Goal: Task Accomplishment & Management: Use online tool/utility

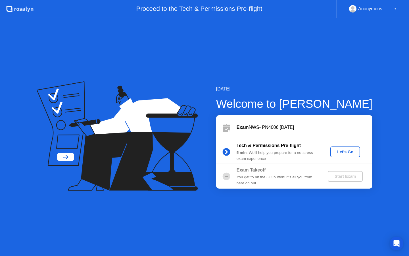
click at [349, 150] on div "Let's Go" at bounding box center [344, 151] width 25 height 5
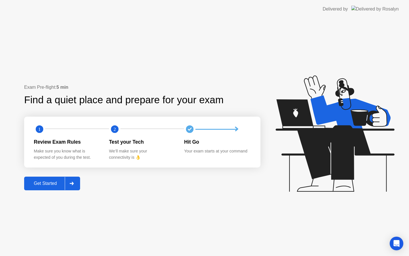
click at [49, 183] on div "Get Started" at bounding box center [45, 183] width 39 height 5
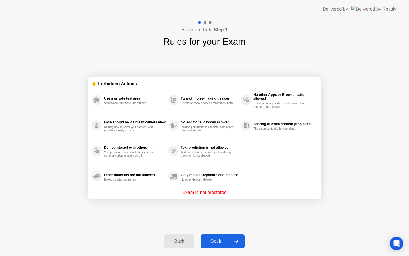
click at [222, 241] on div "Got it" at bounding box center [215, 240] width 27 height 5
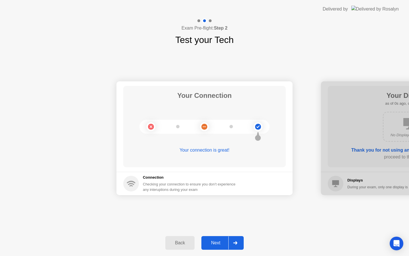
click at [226, 242] on div "Next" at bounding box center [215, 242] width 25 height 5
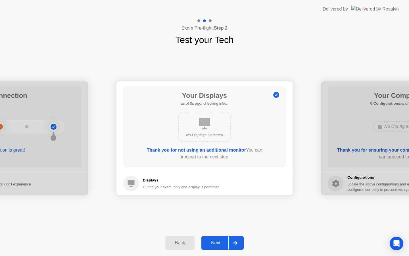
click at [227, 242] on div "Next" at bounding box center [215, 242] width 25 height 5
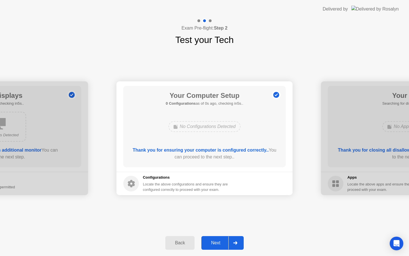
click at [227, 243] on div "Next" at bounding box center [215, 242] width 25 height 5
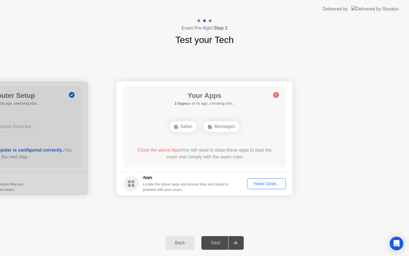
click at [227, 244] on div "Next" at bounding box center [215, 242] width 25 height 5
click at [271, 184] on div "Force Close..." at bounding box center [266, 183] width 35 height 5
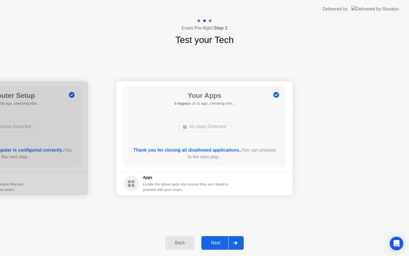
click at [225, 238] on button "Next" at bounding box center [222, 243] width 42 height 14
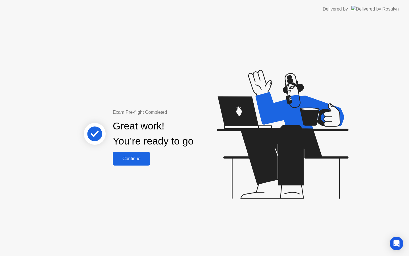
click at [146, 156] on div "Continue" at bounding box center [131, 158] width 34 height 5
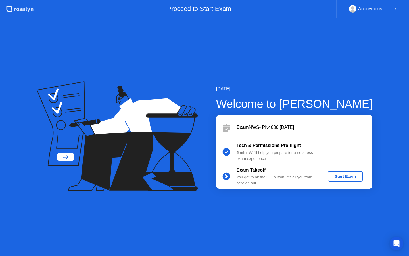
click at [354, 177] on div "Start Exam" at bounding box center [345, 176] width 30 height 5
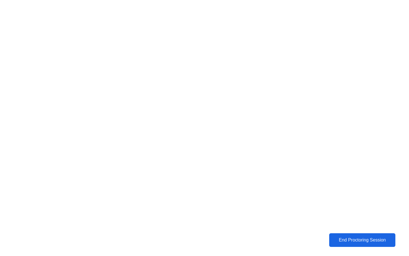
click at [360, 238] on div "End Proctoring Session" at bounding box center [362, 239] width 63 height 5
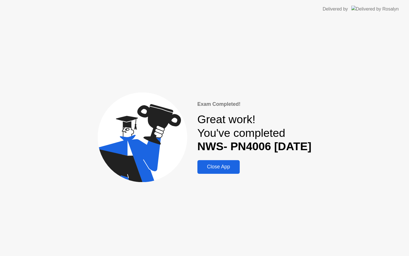
click at [217, 166] on div "Close App" at bounding box center [218, 167] width 39 height 6
